Goal: Information Seeking & Learning: Learn about a topic

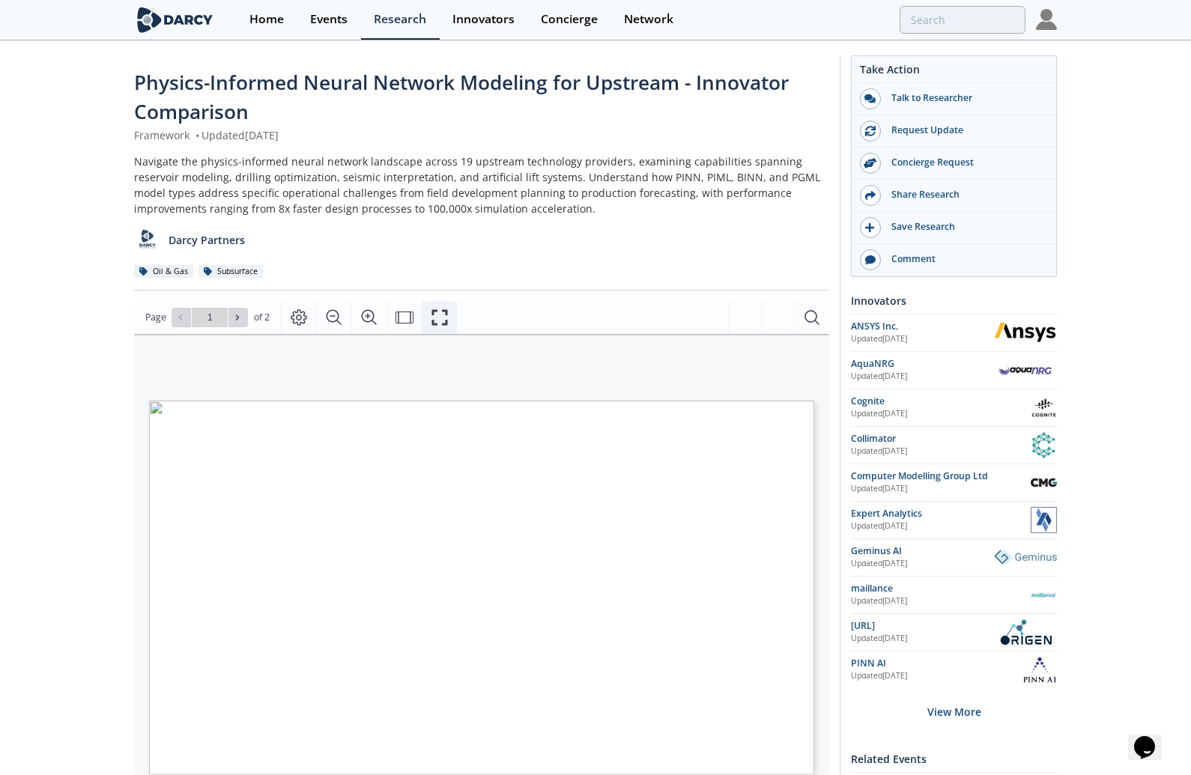
click at [431, 312] on icon "Fullscreen" at bounding box center [439, 317] width 16 height 16
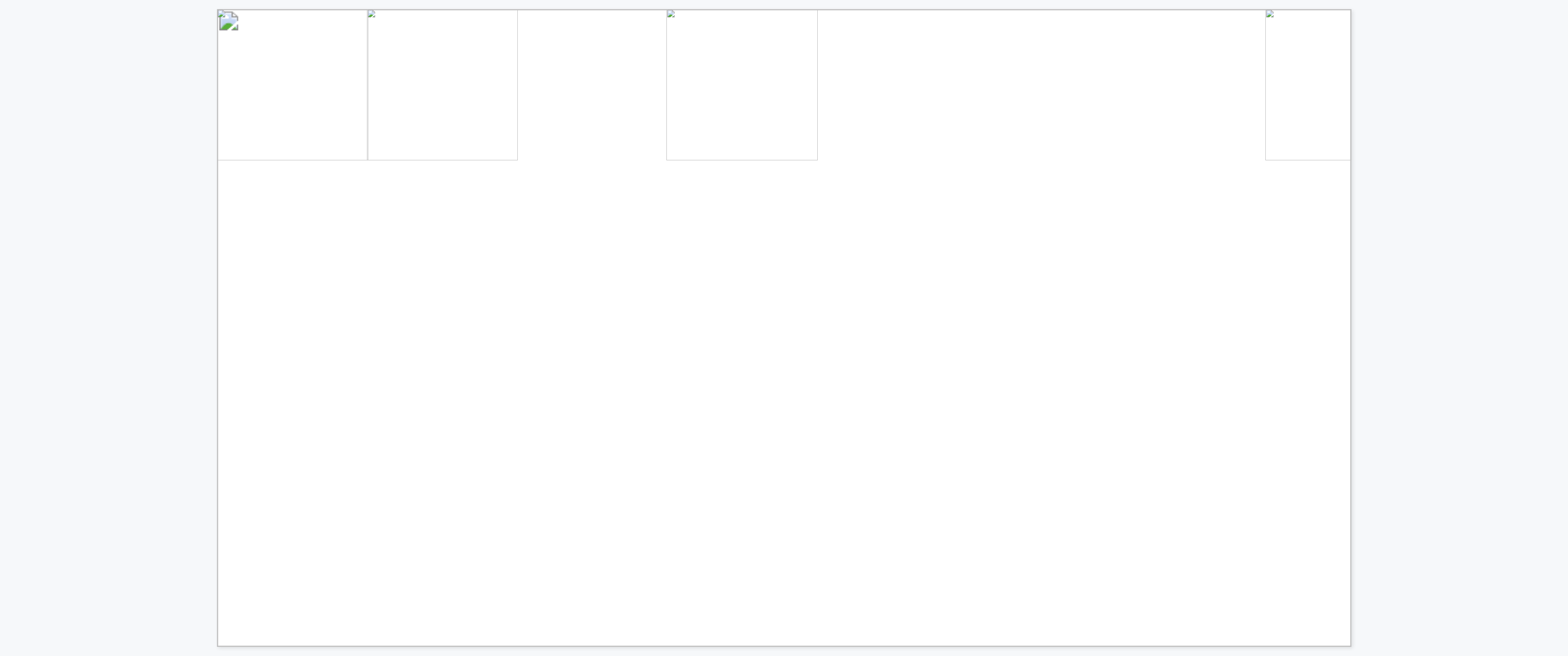
click at [724, 211] on div "Innovator Drilling Seismic Interpretation Reservoir Modeling & Forecasting Rese…" at bounding box center [784, 323] width 1568 height 647
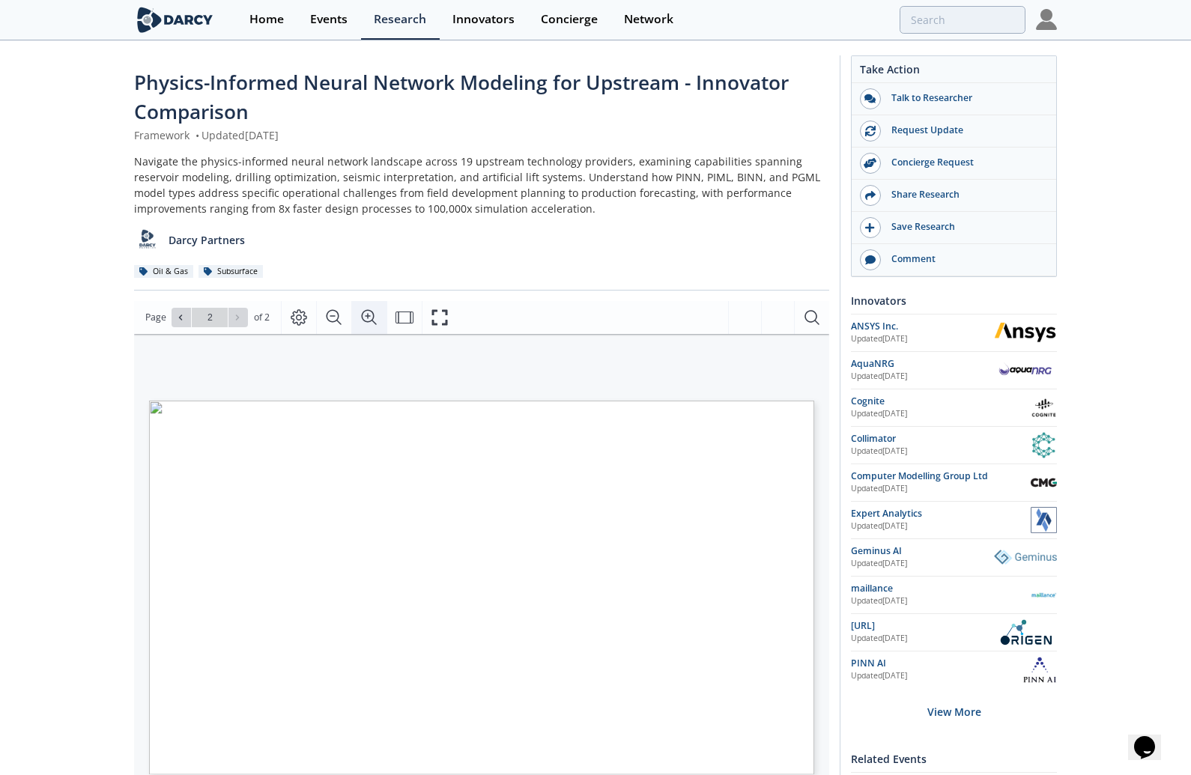
click at [363, 315] on icon "Zoom In" at bounding box center [369, 318] width 18 height 18
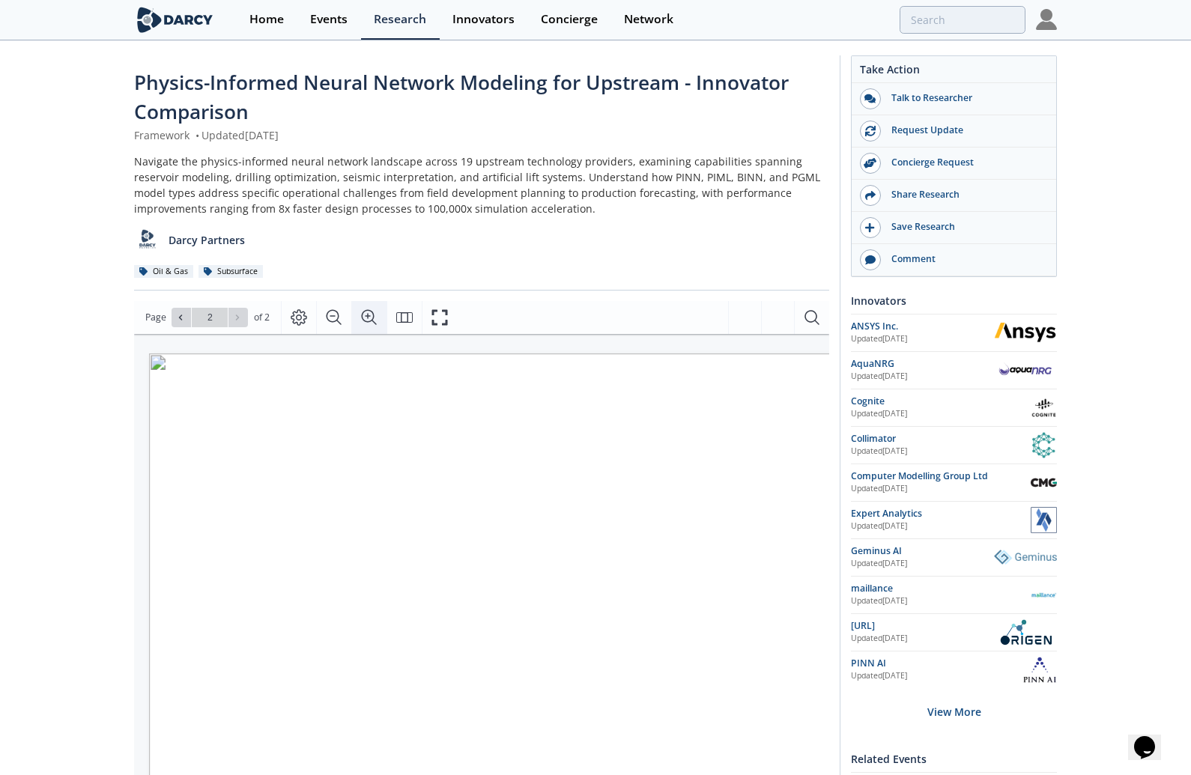
scroll to position [0, 83]
click at [363, 315] on icon "Zoom In" at bounding box center [369, 318] width 18 height 18
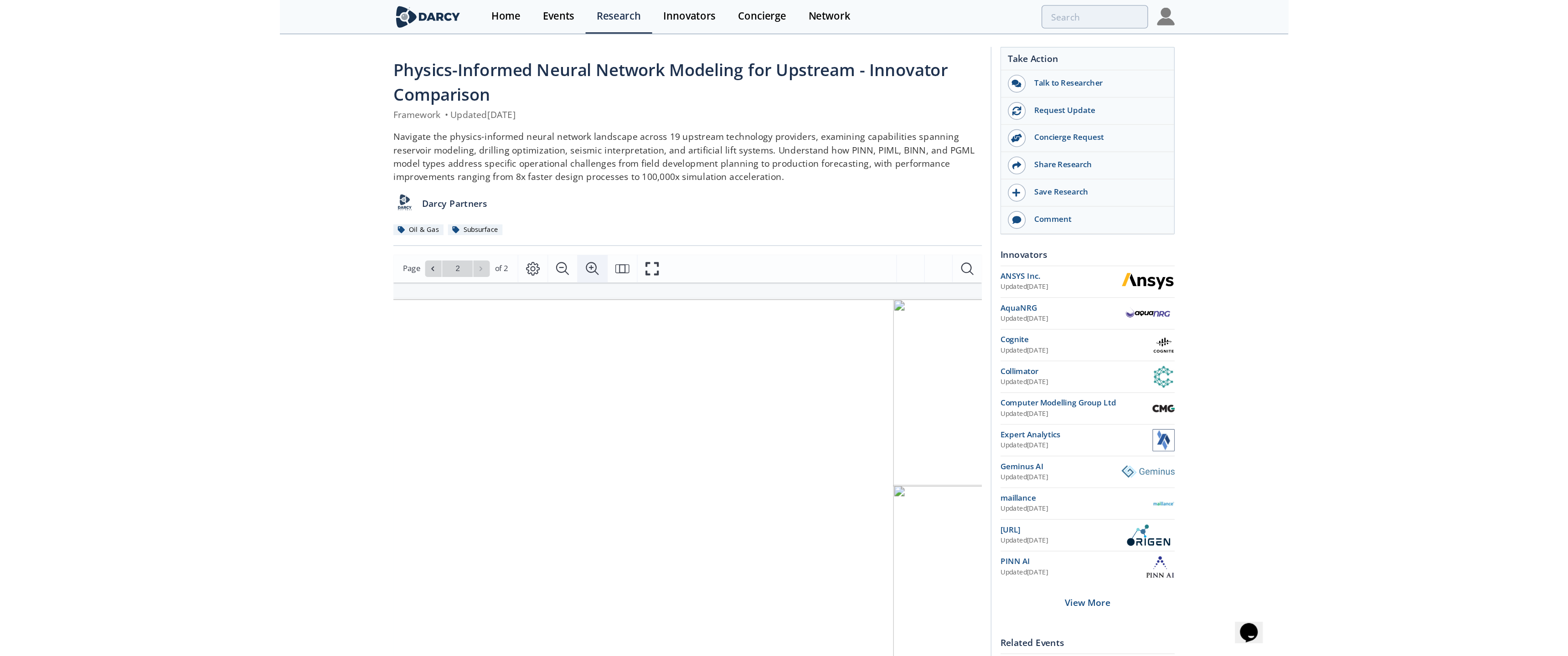
scroll to position [5, 113]
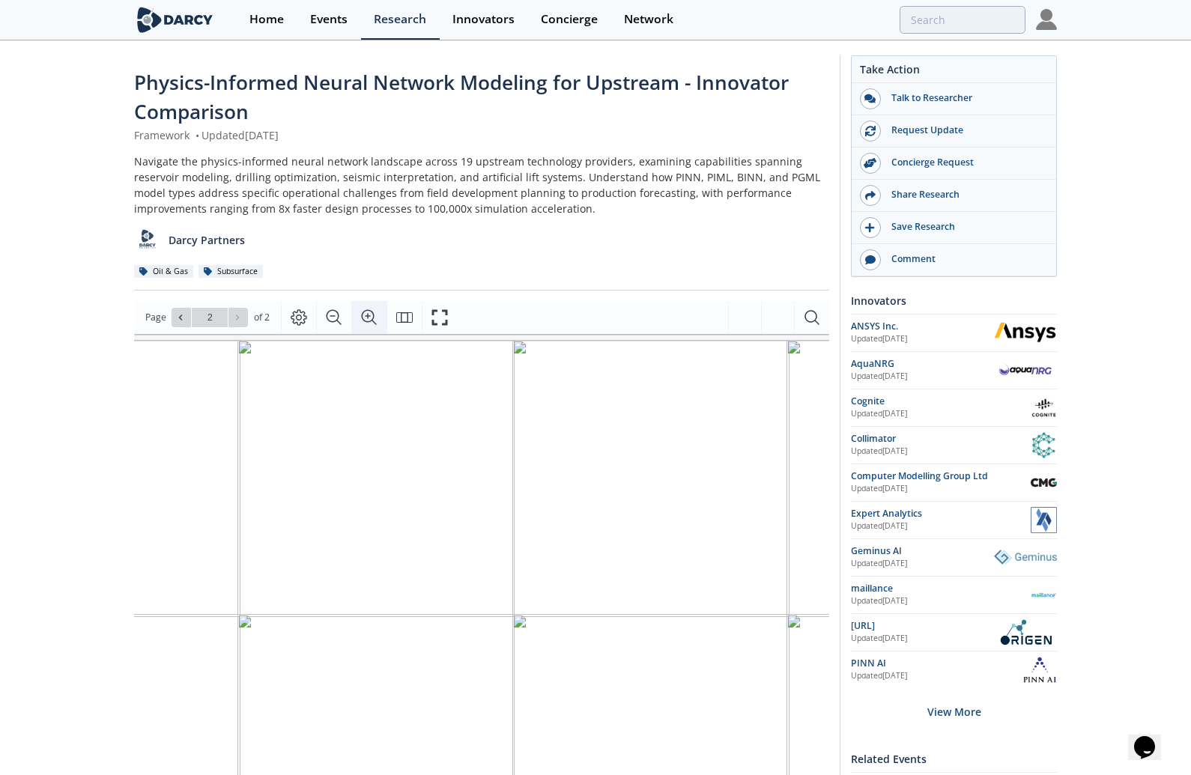
click at [438, 318] on icon "Fullscreen" at bounding box center [440, 318] width 18 height 18
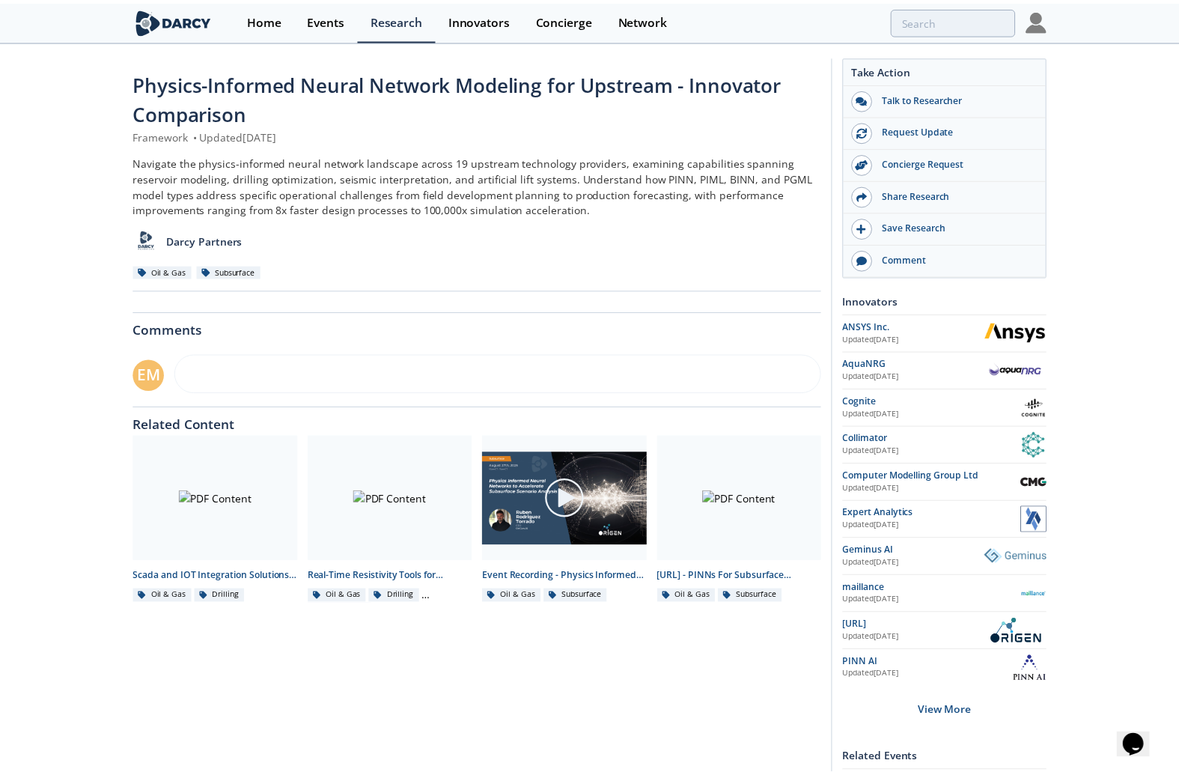
scroll to position [0, 0]
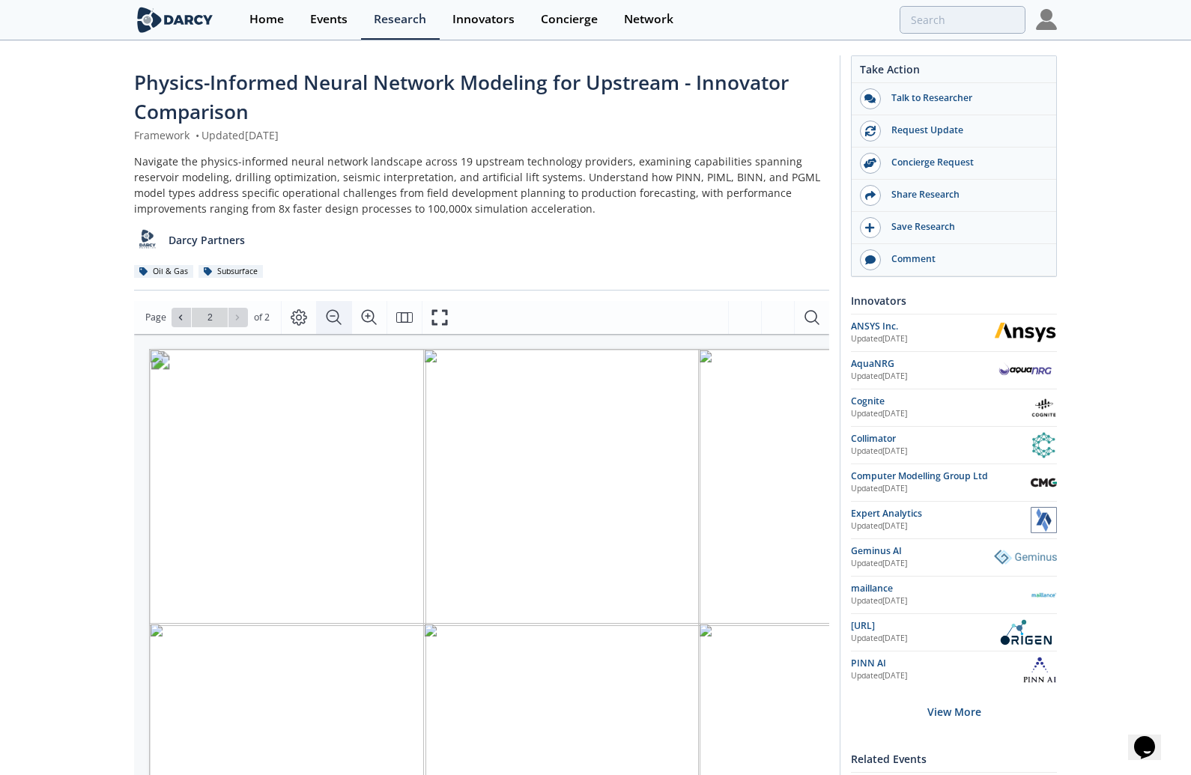
click at [332, 315] on icon "Zoom Out" at bounding box center [334, 318] width 18 height 18
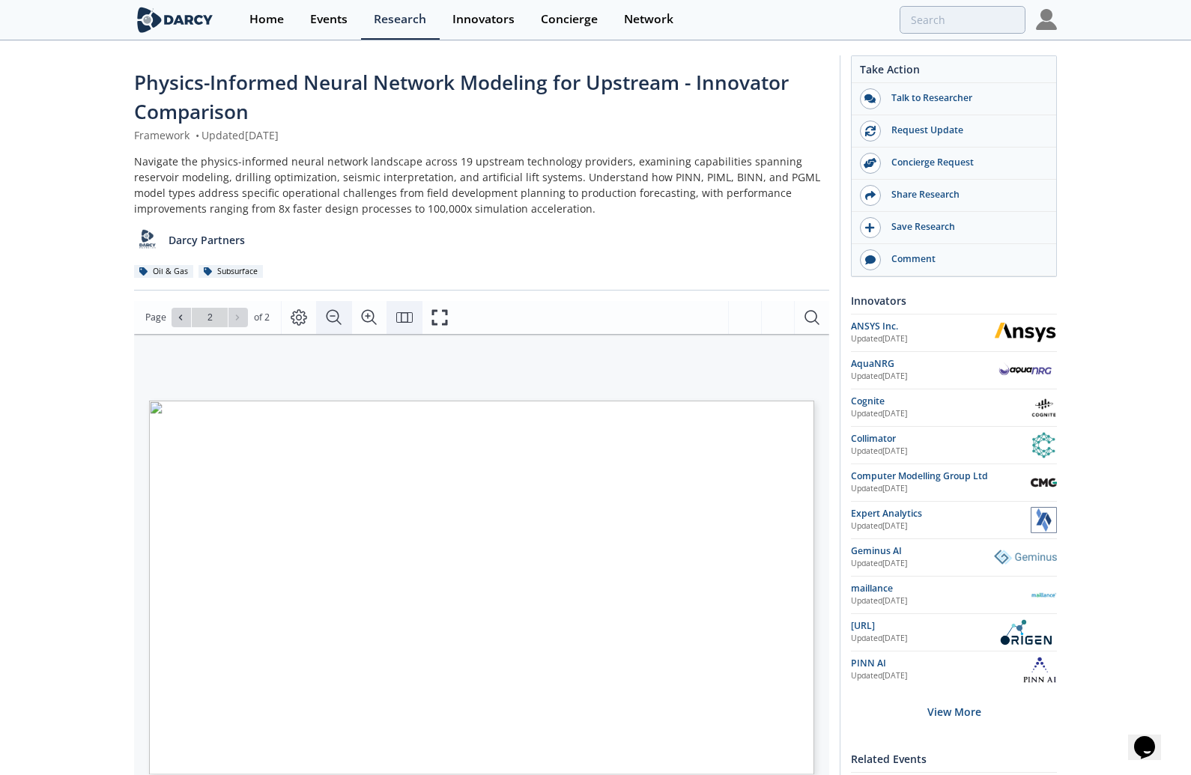
click at [410, 309] on icon "Fit Page" at bounding box center [404, 318] width 18 height 18
click at [405, 312] on icon "Fit Width" at bounding box center [404, 318] width 18 height 18
click at [405, 313] on icon "Fit Page" at bounding box center [404, 317] width 16 height 10
click at [424, 313] on button "Fullscreen" at bounding box center [439, 317] width 35 height 33
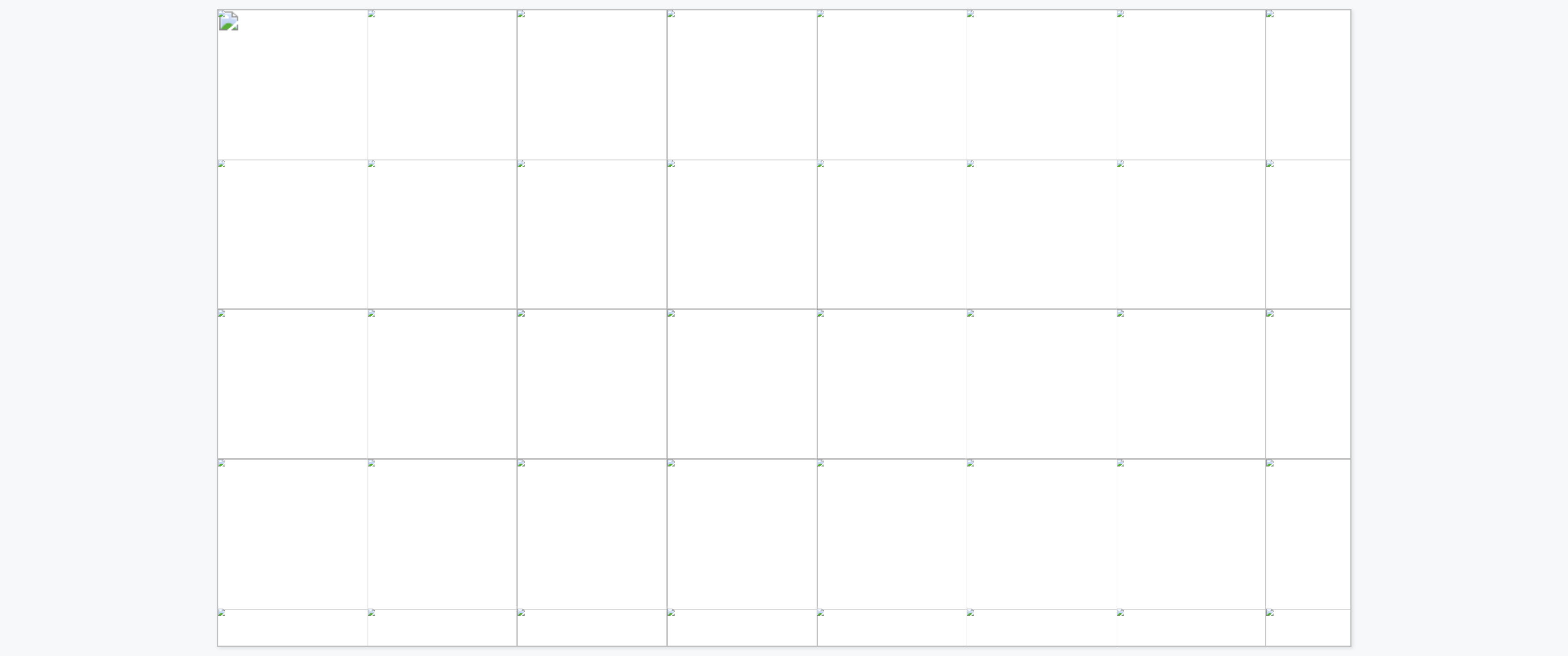
click at [724, 471] on span "an eightfold reduction in design process time without sacrificing" at bounding box center [1110, 498] width 340 height 12
click at [724, 428] on div "INNOVATOR COMPARISON OTHER HYBRID MODELS FOR UPSTREAM Innovator Drilling Seismi…" at bounding box center [784, 323] width 1568 height 647
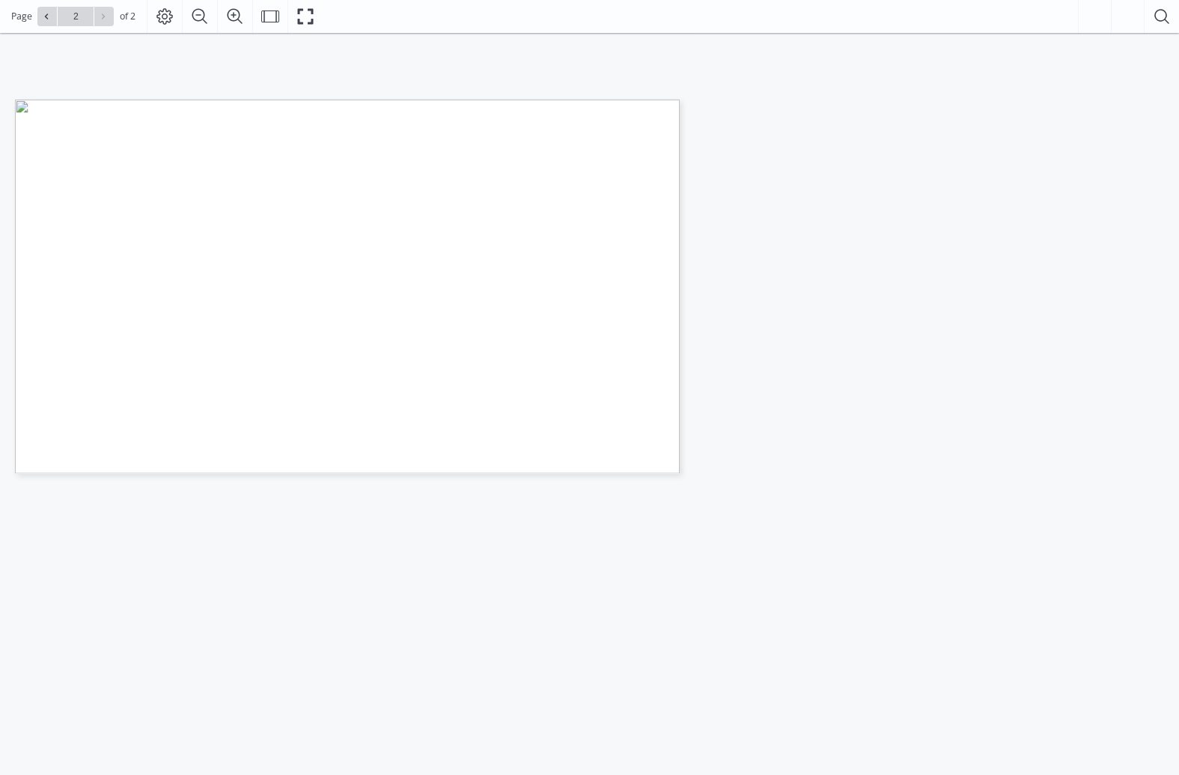
scroll to position [75, 0]
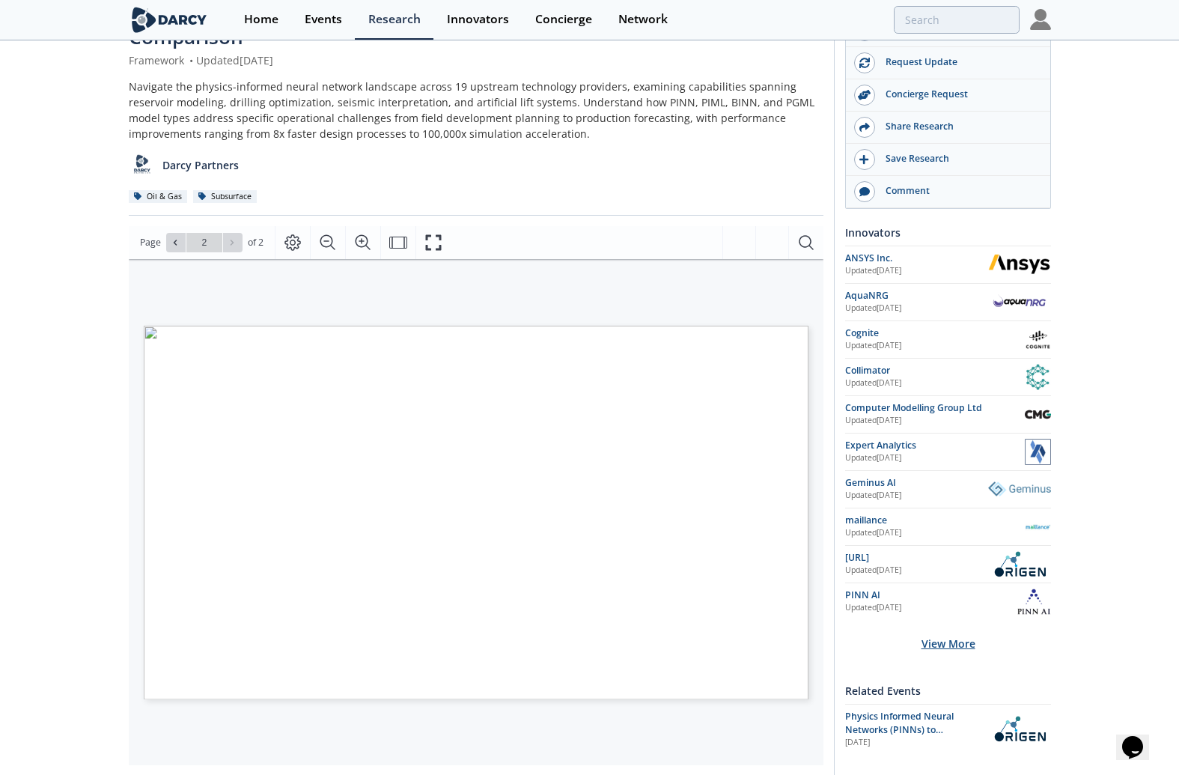
click at [940, 644] on div "View More" at bounding box center [948, 643] width 206 height 47
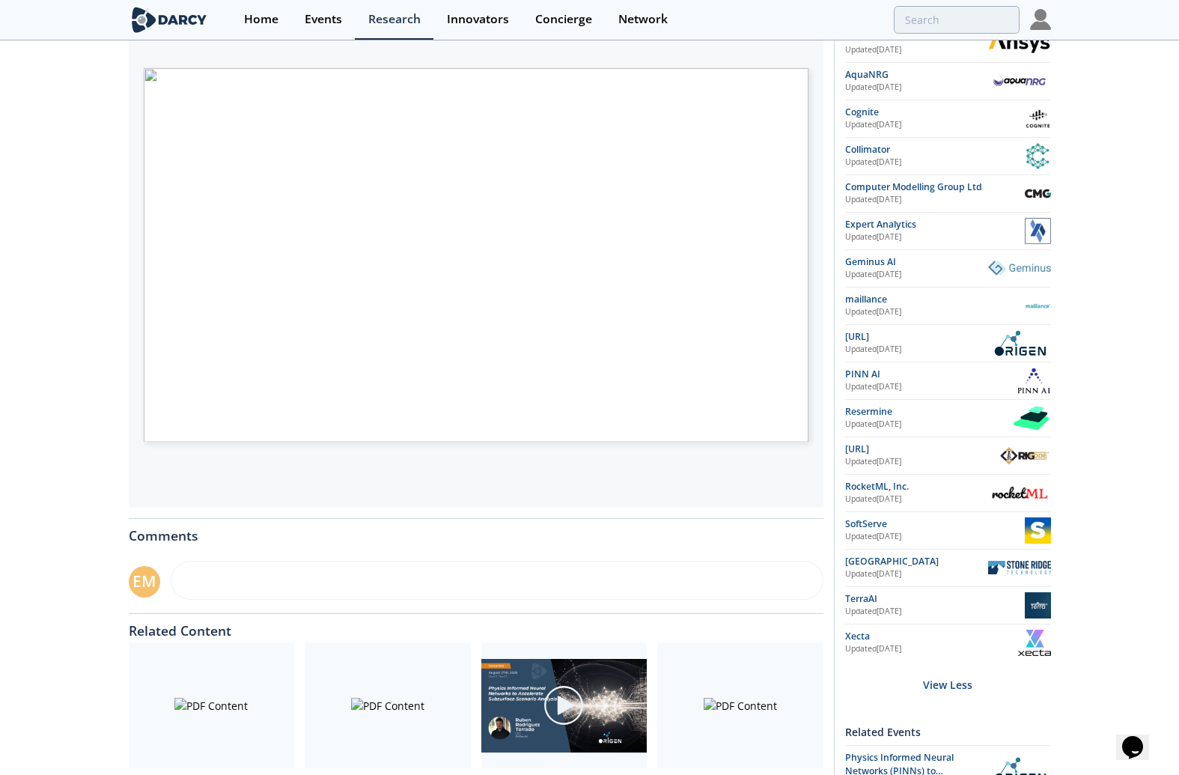
scroll to position [374, 0]
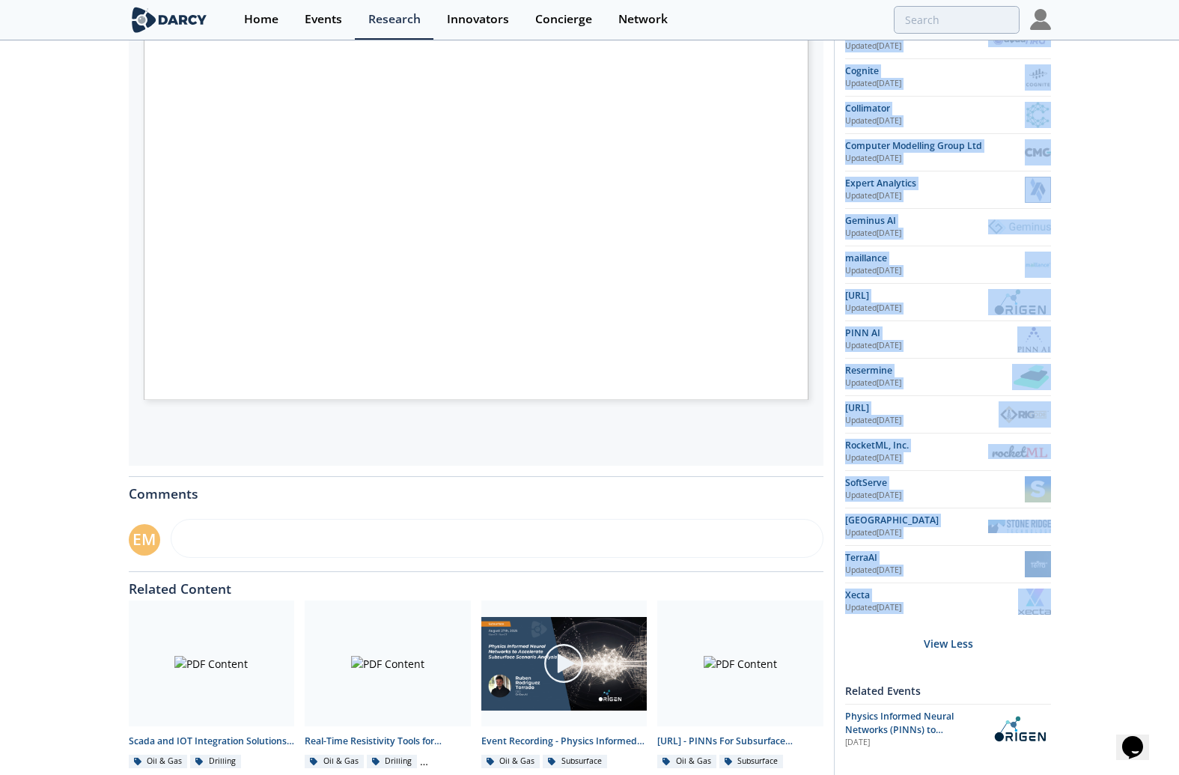
drag, startPoint x: 1085, startPoint y: 647, endPoint x: 1036, endPoint y: 610, distance: 62.0
click at [1036, 610] on div "Physics-Informed Neural Network Modeling for Upstream - Innovator Comparison Fr…" at bounding box center [589, 234] width 1179 height 1133
copy div "Take Action Talk to Researcher Request Update Concierge Request Share Research …"
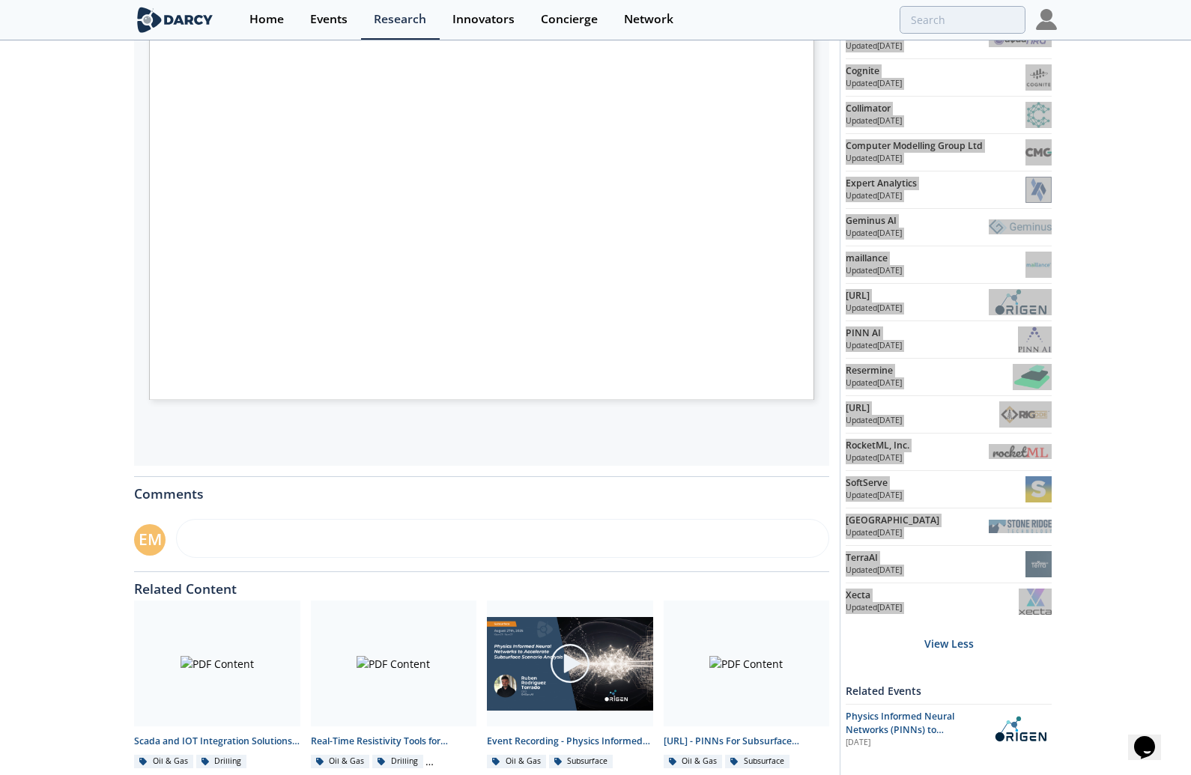
type input "1"
